Goal: Information Seeking & Learning: Learn about a topic

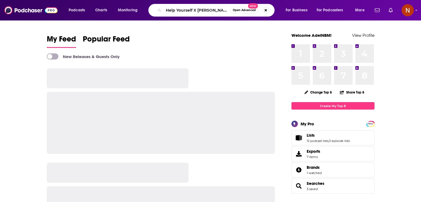
type input "Help Yourself X [PERSON_NAME]"
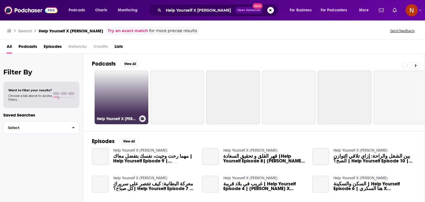
click at [131, 91] on link "Help Yourself X [PERSON_NAME]" at bounding box center [122, 98] width 54 height 54
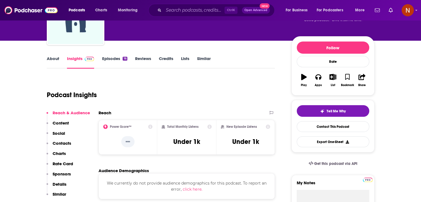
scroll to position [48, 0]
